Goal: Transaction & Acquisition: Obtain resource

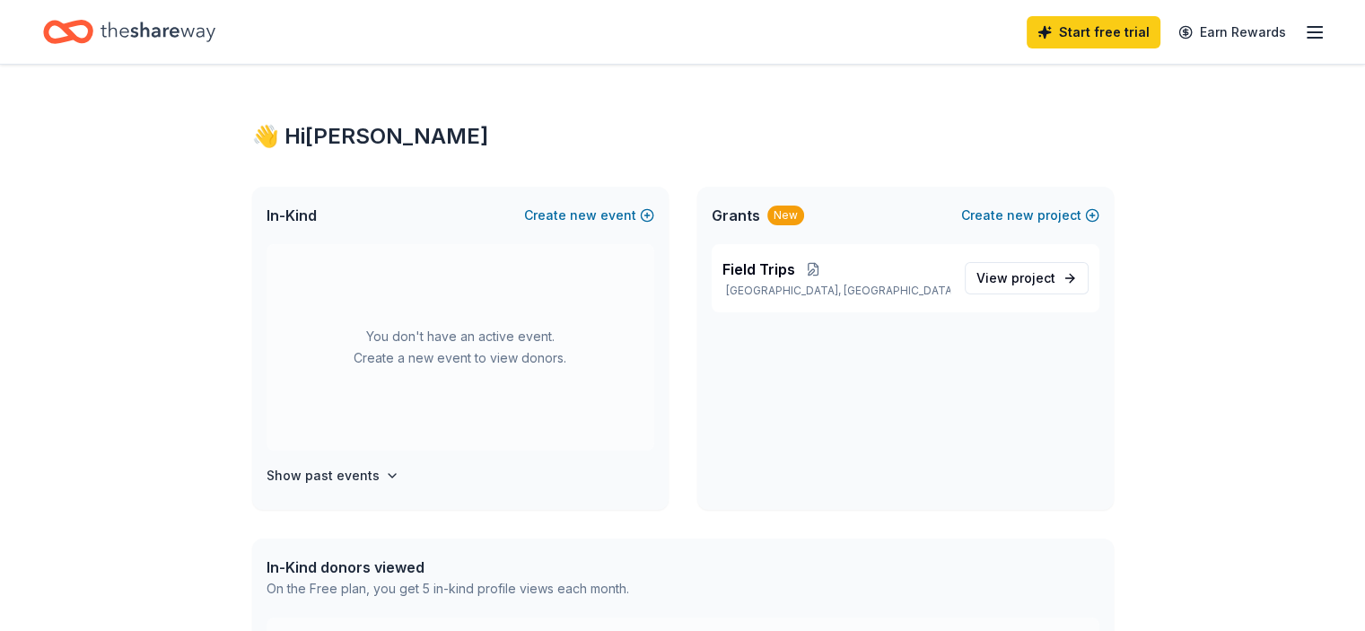
click at [1308, 27] on line "button" at bounding box center [1315, 27] width 14 height 0
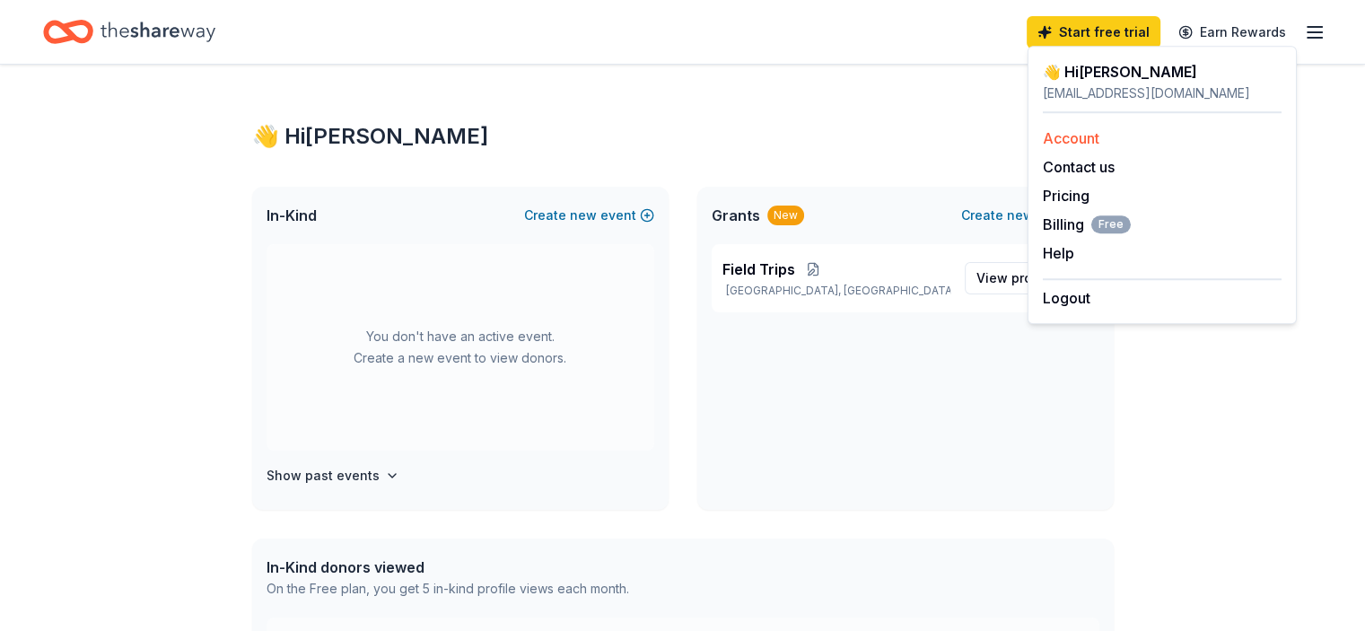
click at [1070, 136] on link "Account" at bounding box center [1071, 138] width 57 height 18
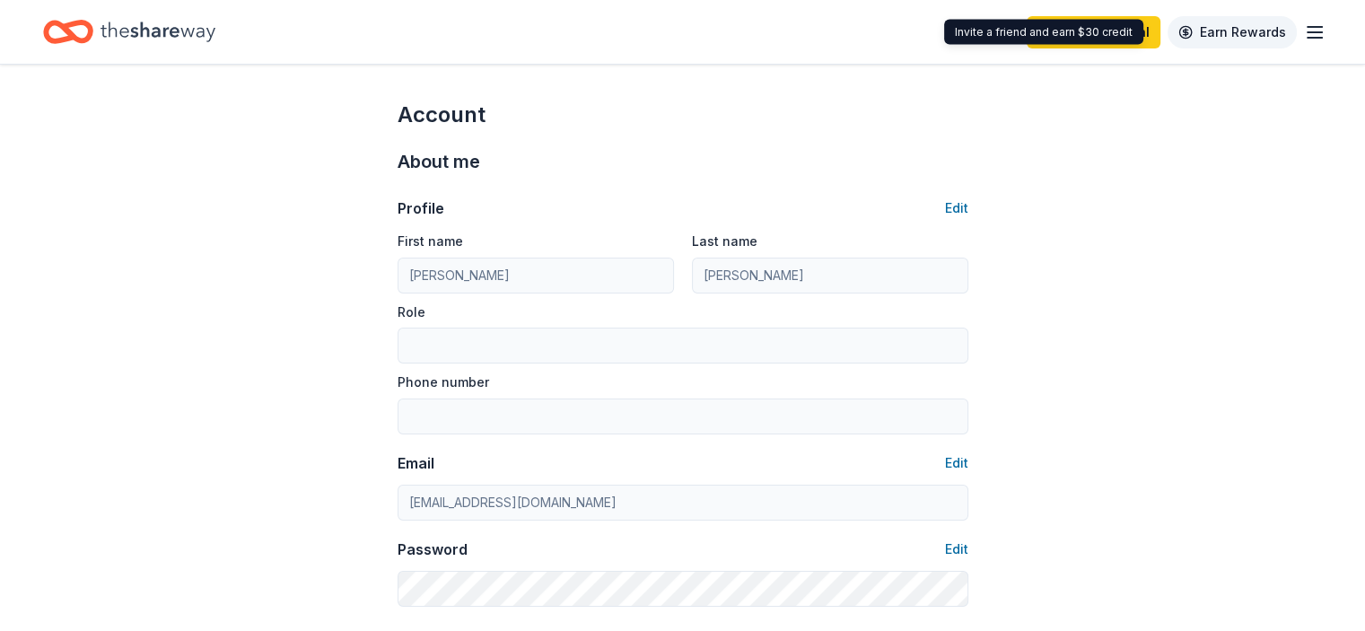
click at [1235, 28] on link "Earn Rewards" at bounding box center [1232, 32] width 129 height 32
click at [148, 31] on icon "Home" at bounding box center [158, 32] width 115 height 20
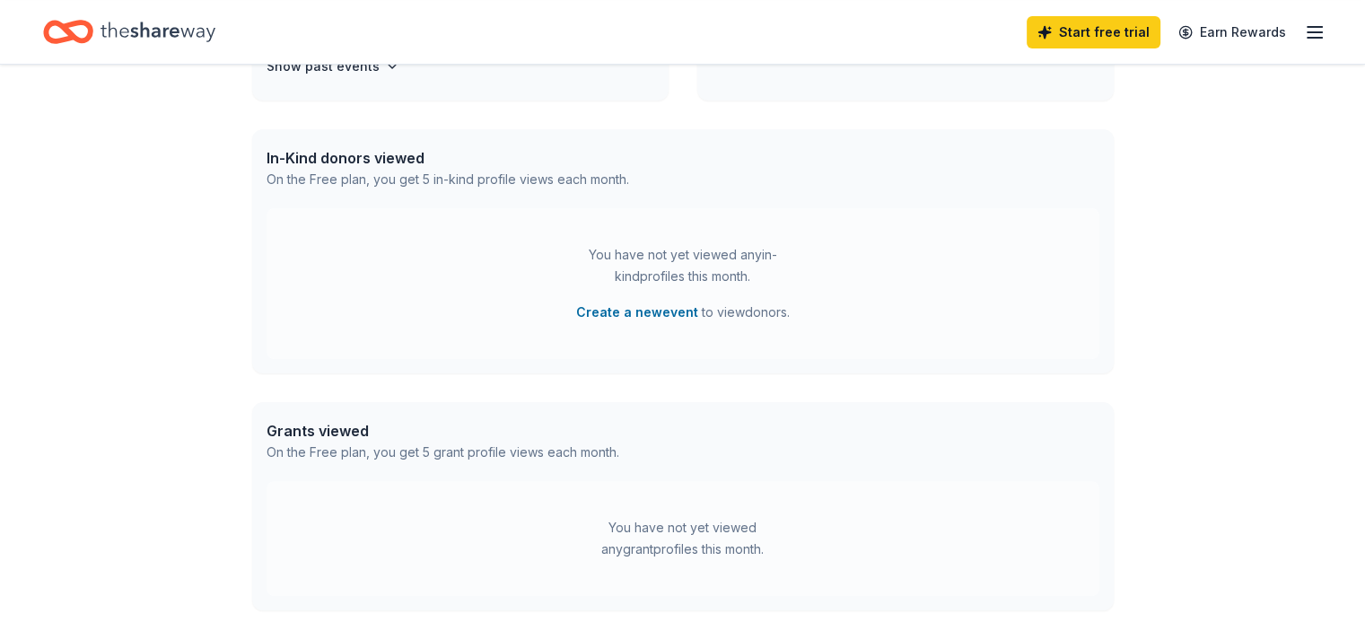
scroll to position [574, 0]
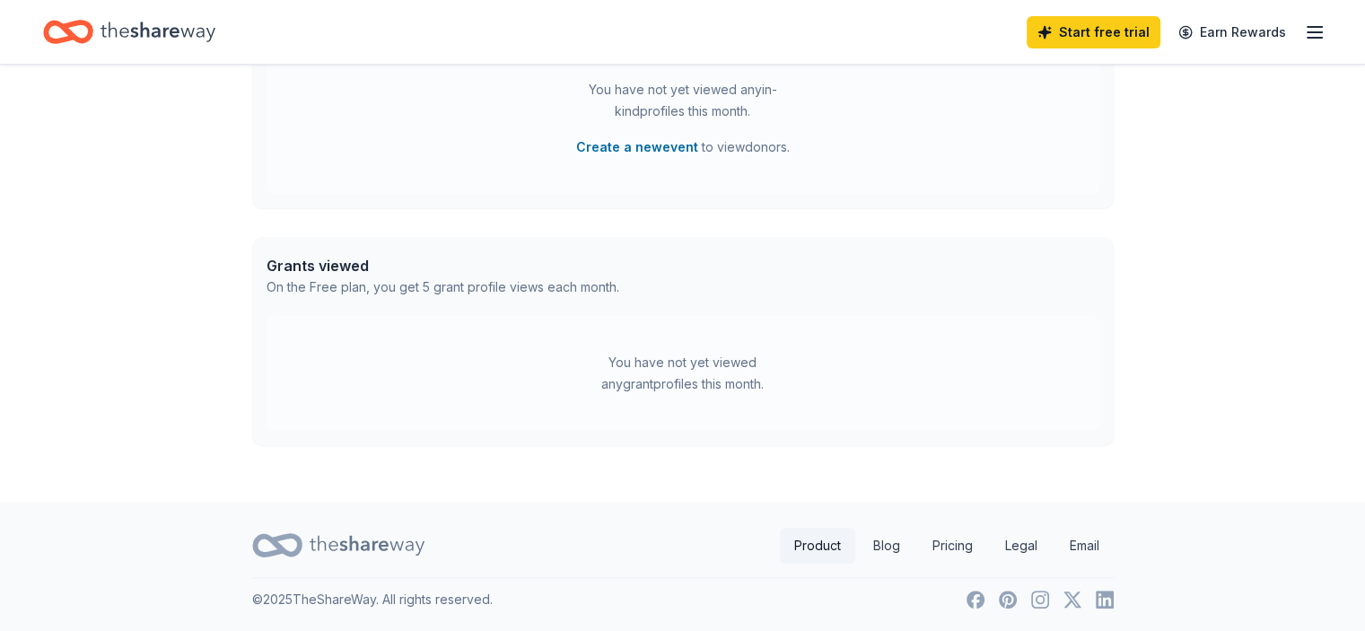
click at [811, 540] on link "Product" at bounding box center [817, 546] width 75 height 36
click at [890, 542] on link "Blog" at bounding box center [887, 546] width 56 height 36
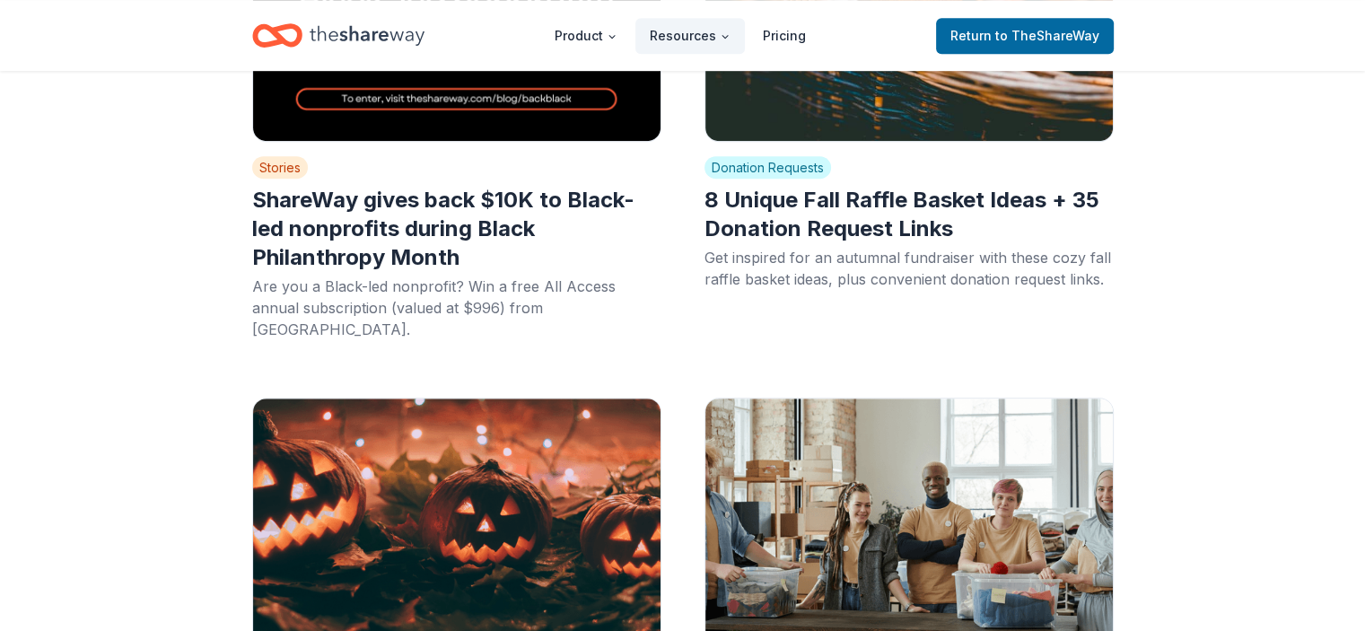
scroll to position [1164, 0]
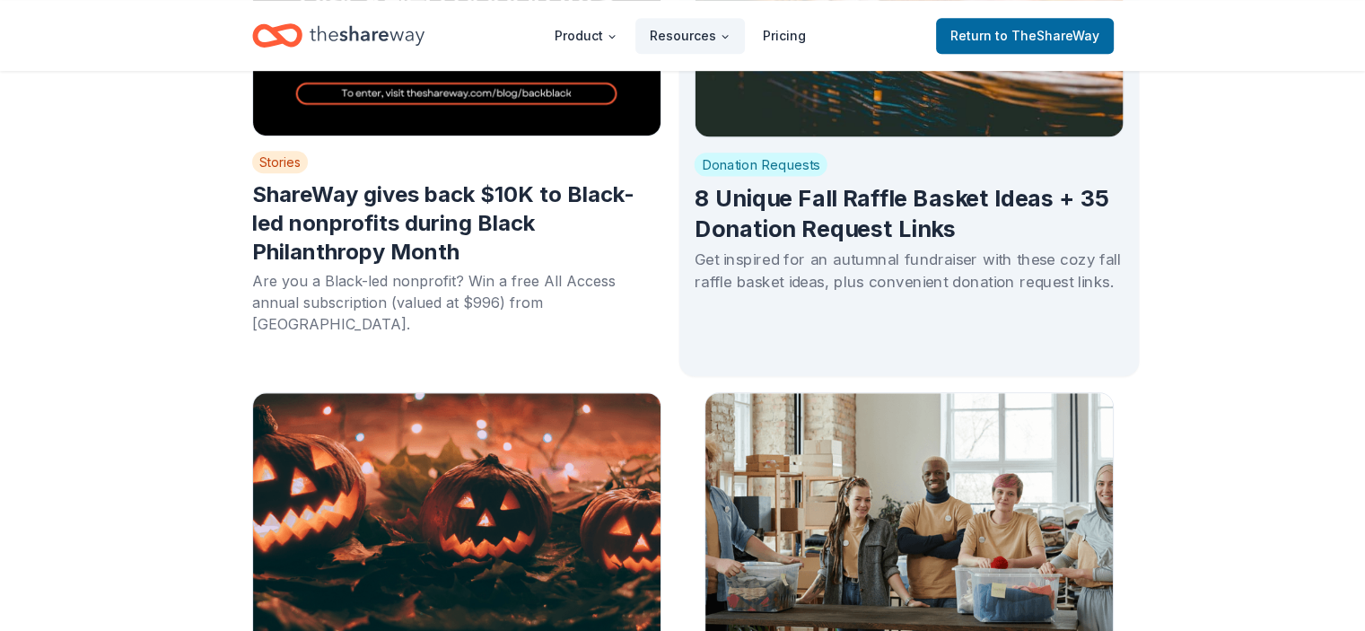
click at [906, 209] on h2 "8 Unique Fall Raffle Basket Ideas + 35 Donation Request Links" at bounding box center [909, 214] width 430 height 60
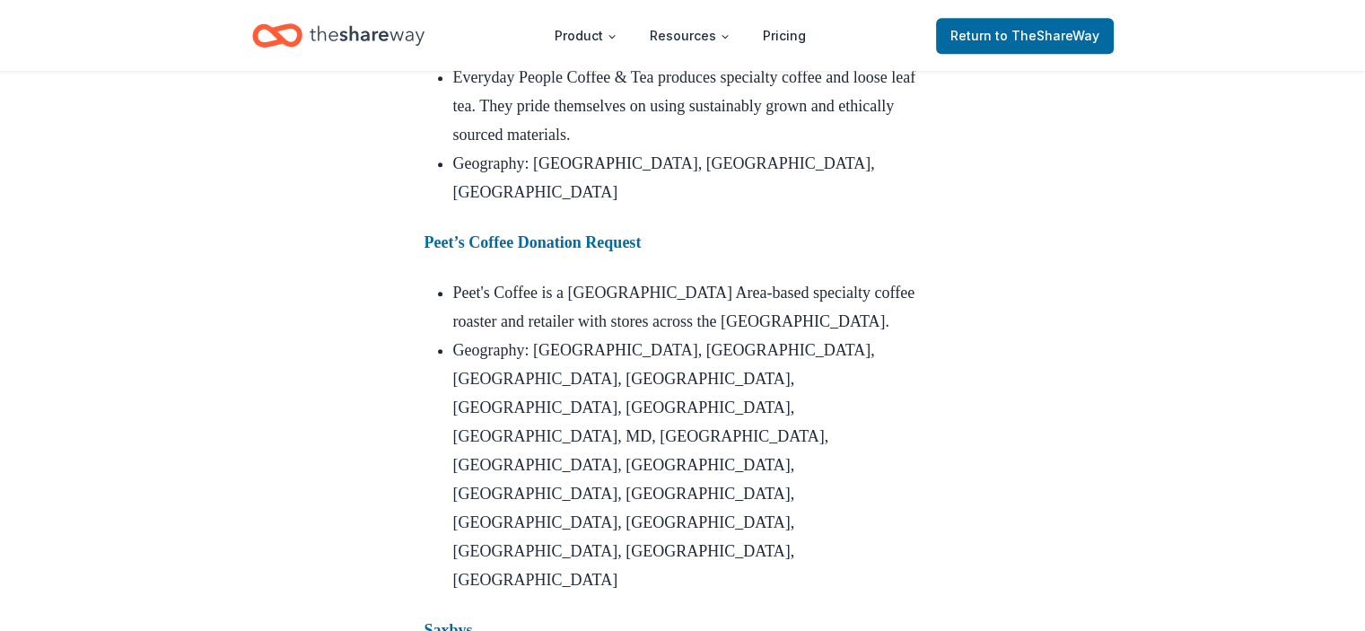
scroll to position [1263, 0]
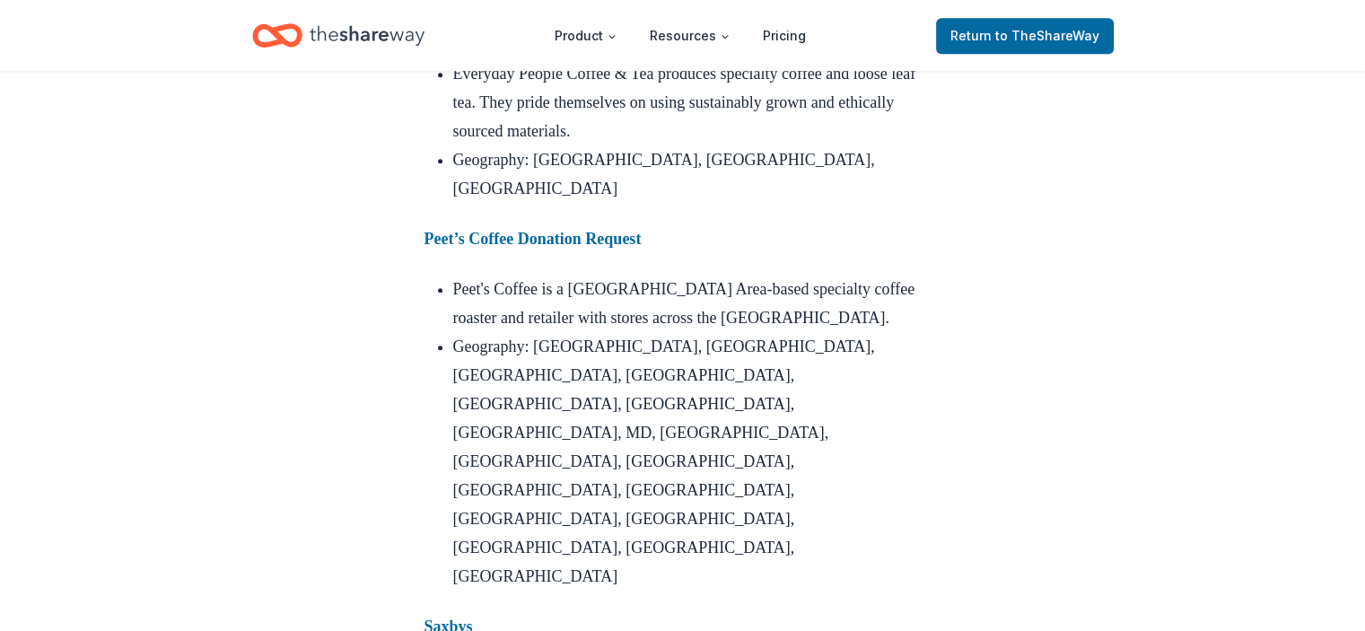
click at [620, 248] on strong "Peet’s Coffee Donation Request" at bounding box center [533, 239] width 217 height 18
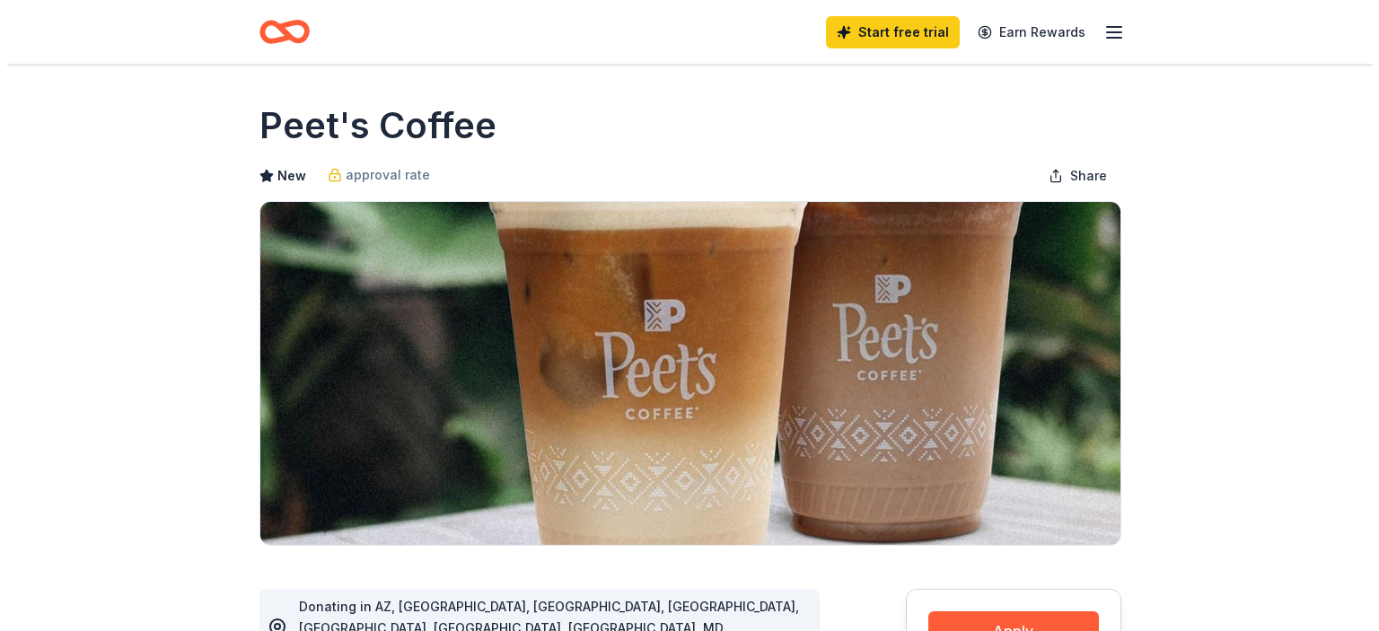
scroll to position [245, 0]
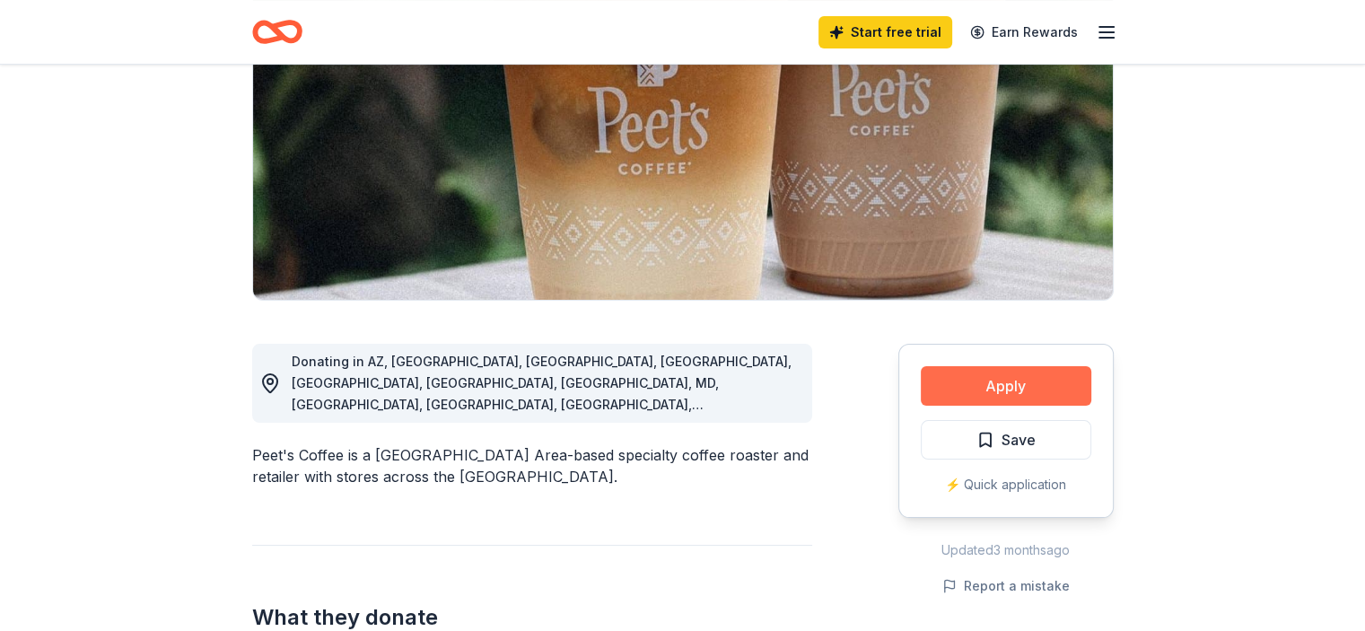
click at [1000, 385] on button "Apply" at bounding box center [1006, 385] width 171 height 39
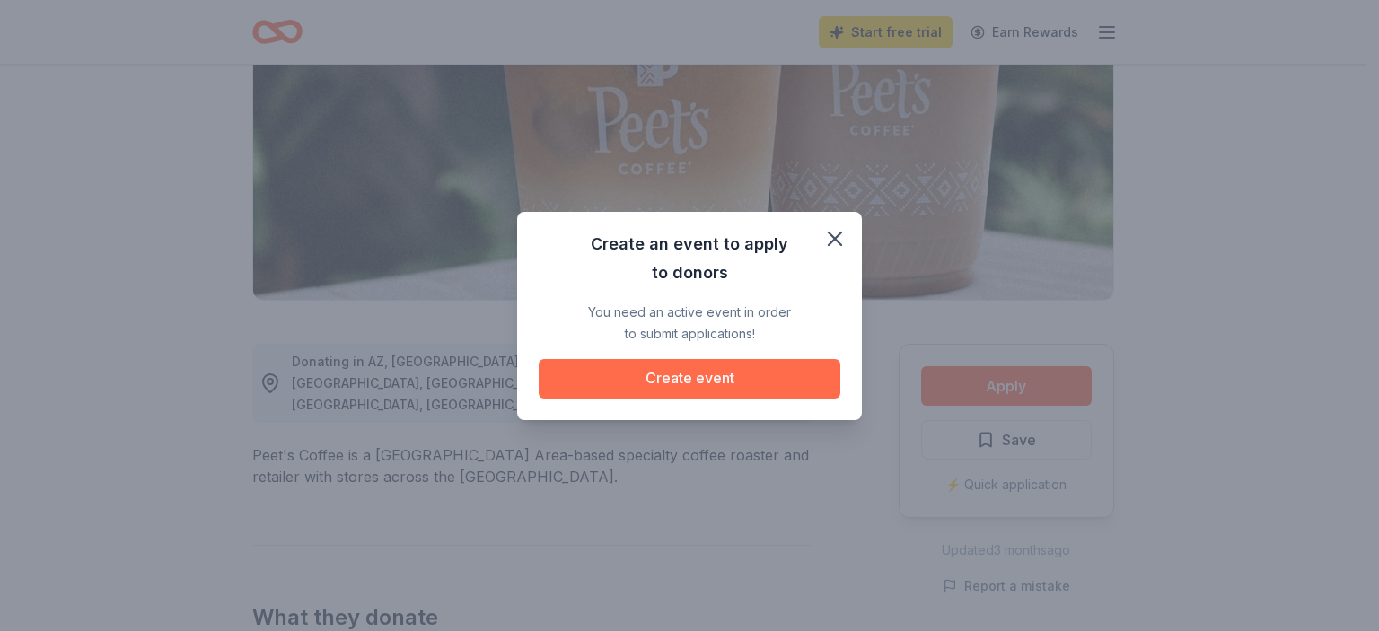
click at [696, 381] on button "Create event" at bounding box center [690, 378] width 302 height 39
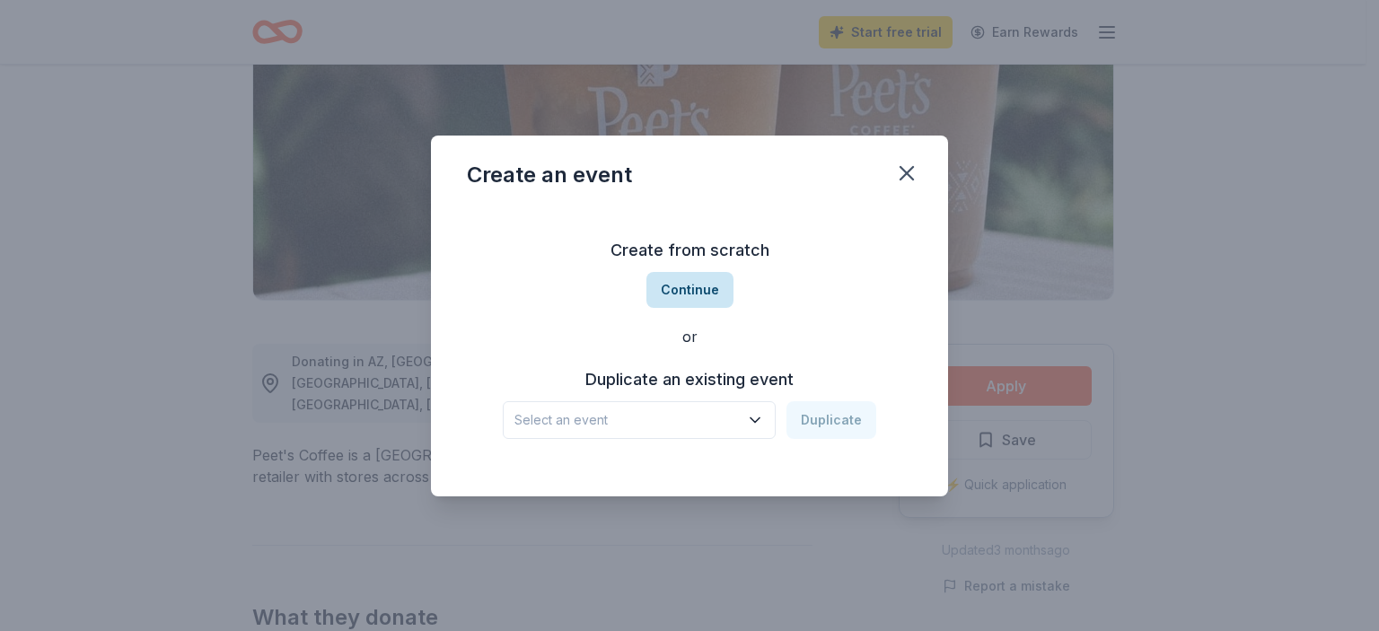
click at [718, 294] on button "Continue" at bounding box center [689, 290] width 87 height 36
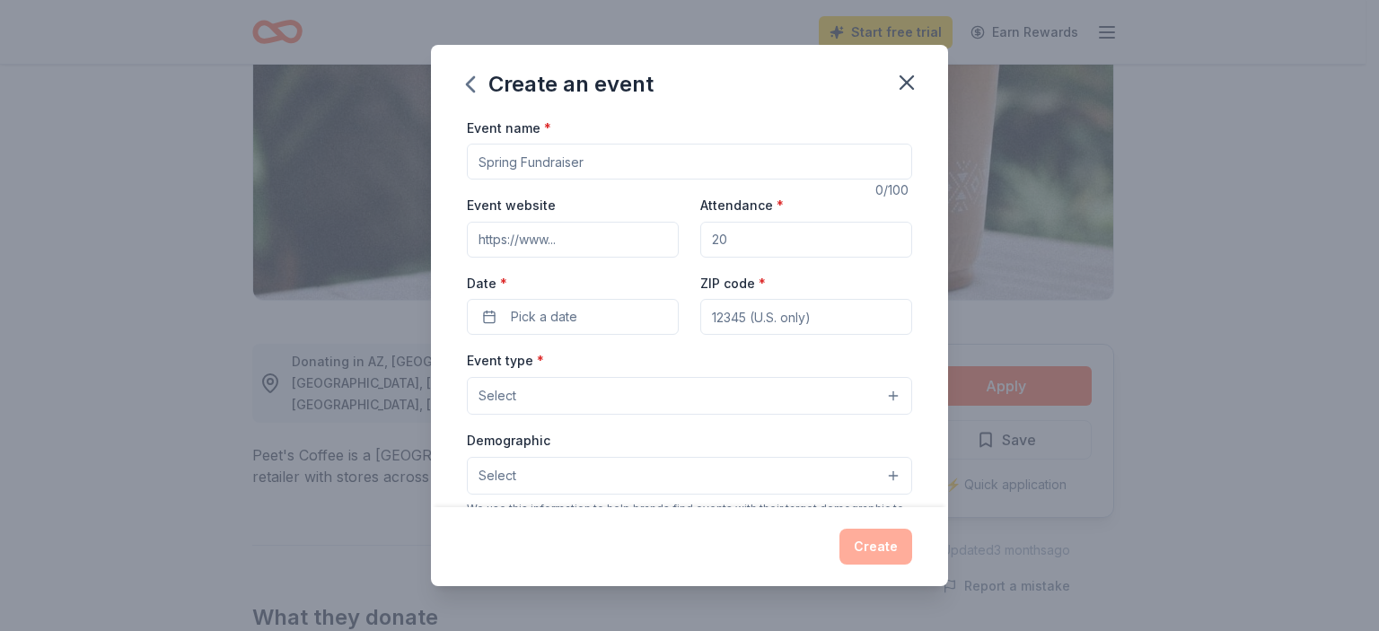
click at [827, 165] on input "Event name *" at bounding box center [689, 162] width 445 height 36
